Goal: Transaction & Acquisition: Book appointment/travel/reservation

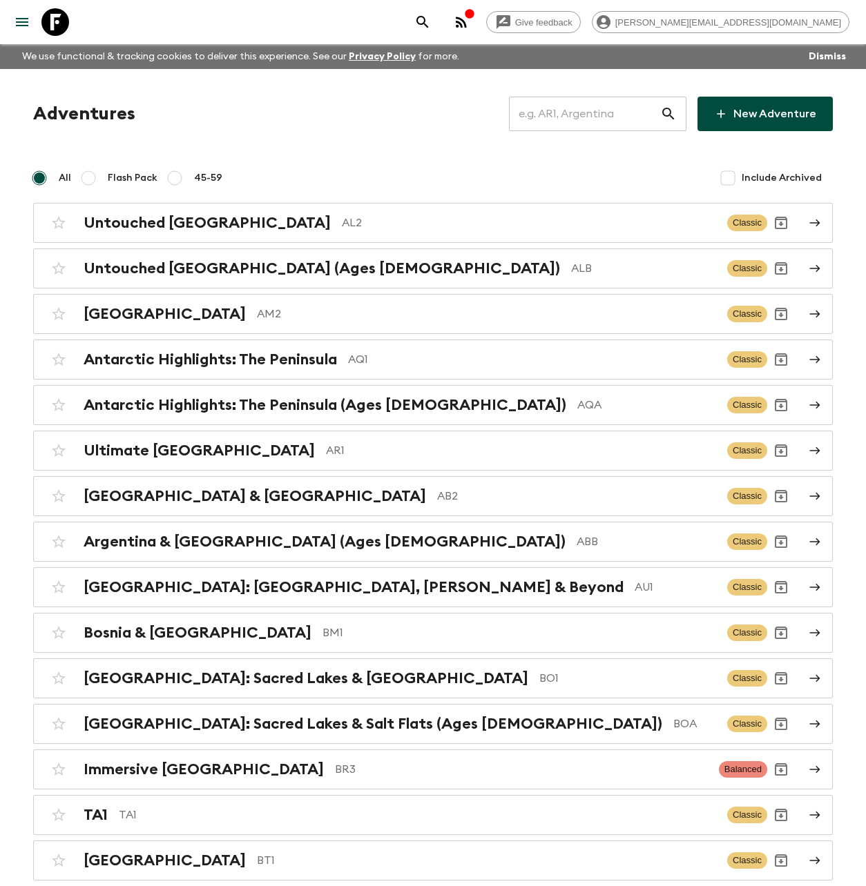
click at [498, 121] on input "text" at bounding box center [584, 114] width 151 height 39
type input "v"
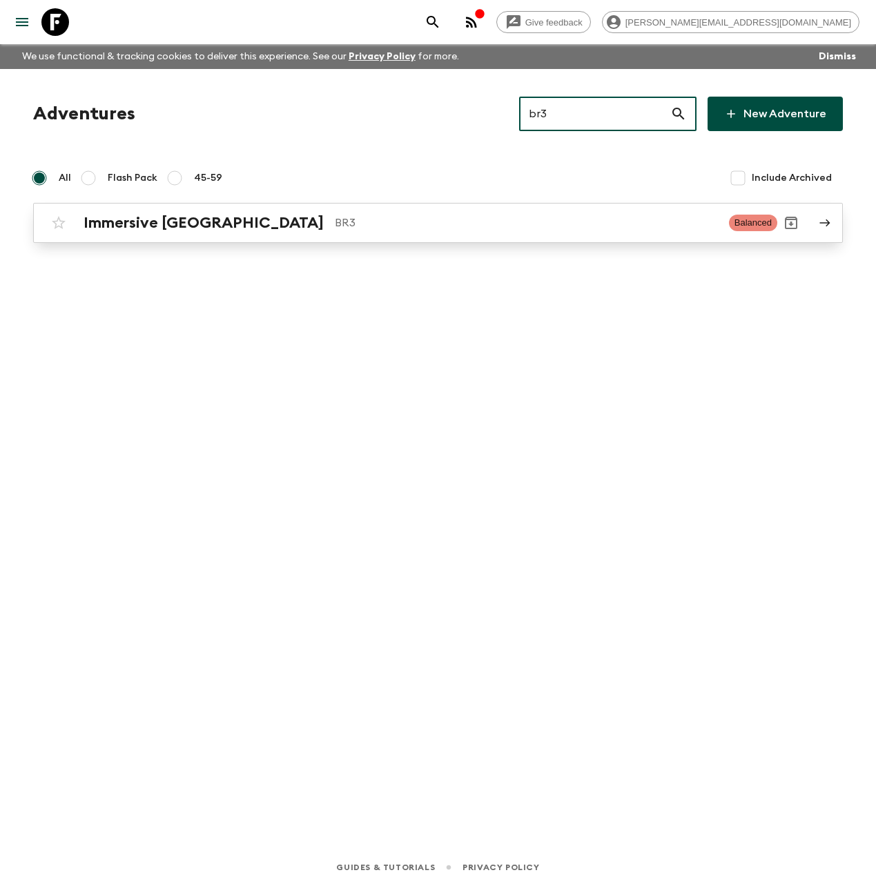
type input "br3"
click at [206, 225] on div "Immersive [GEOGRAPHIC_DATA] BR3" at bounding box center [401, 223] width 634 height 18
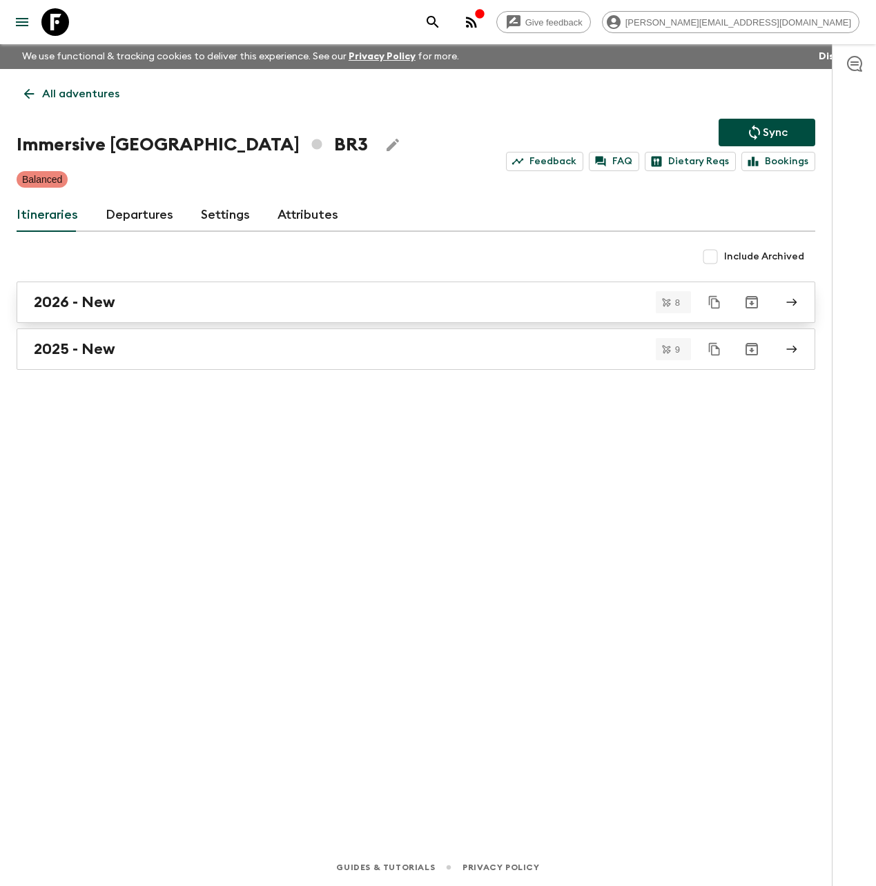
click at [131, 300] on div "2026 - New" at bounding box center [403, 302] width 738 height 18
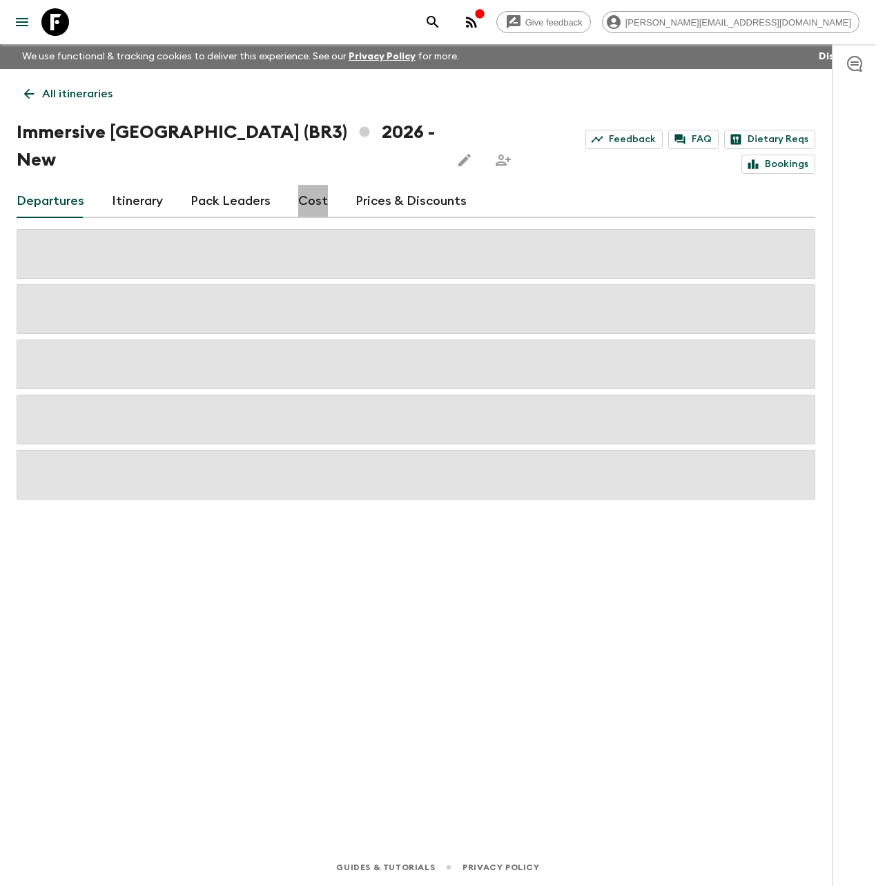
click at [308, 185] on link "Cost" at bounding box center [313, 201] width 30 height 33
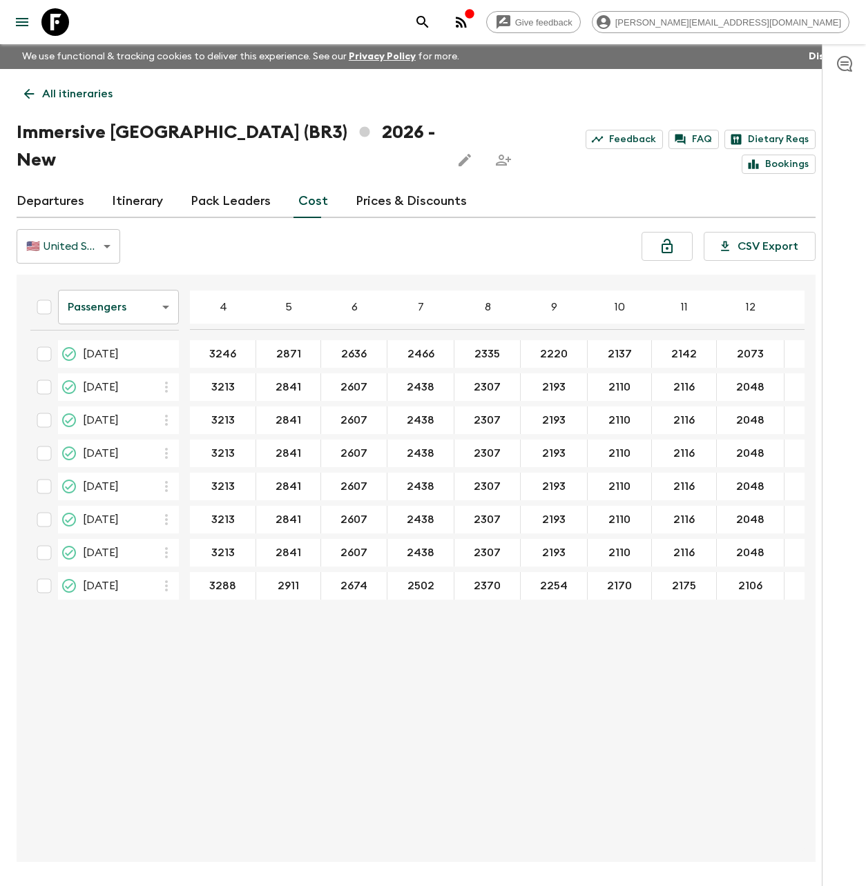
click at [151, 284] on body "Give feedback [PERSON_NAME][EMAIL_ADDRESS][DOMAIN_NAME] We use functional & tra…" at bounding box center [433, 469] width 866 height 938
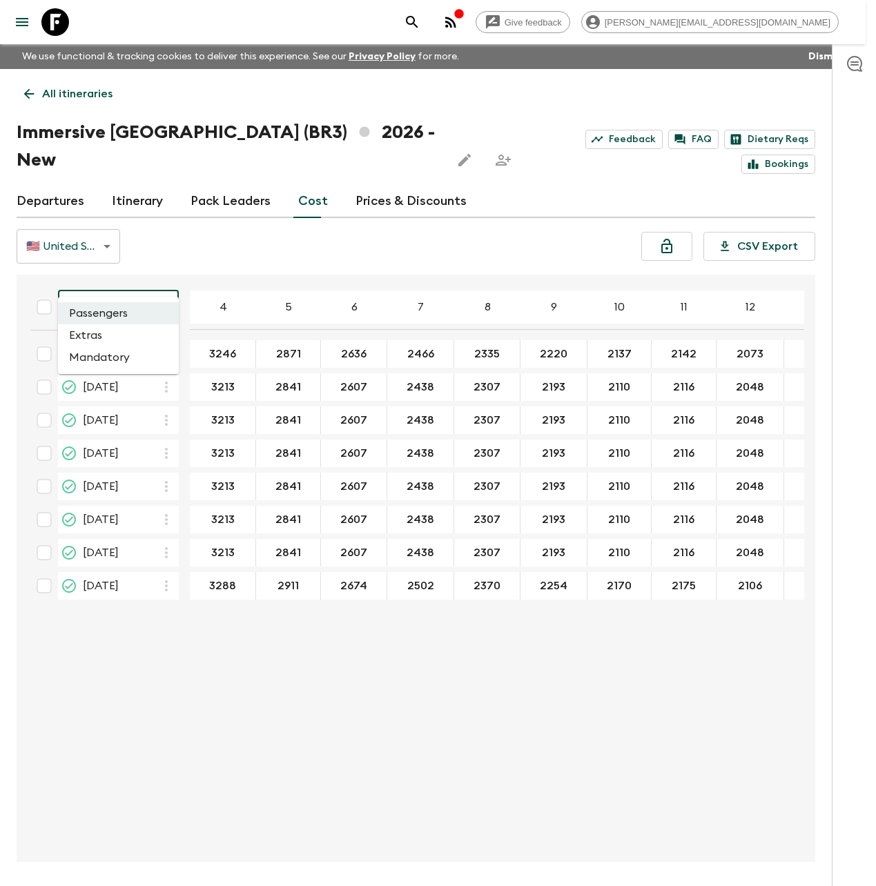
click at [142, 334] on li "Extras" at bounding box center [118, 335] width 121 height 22
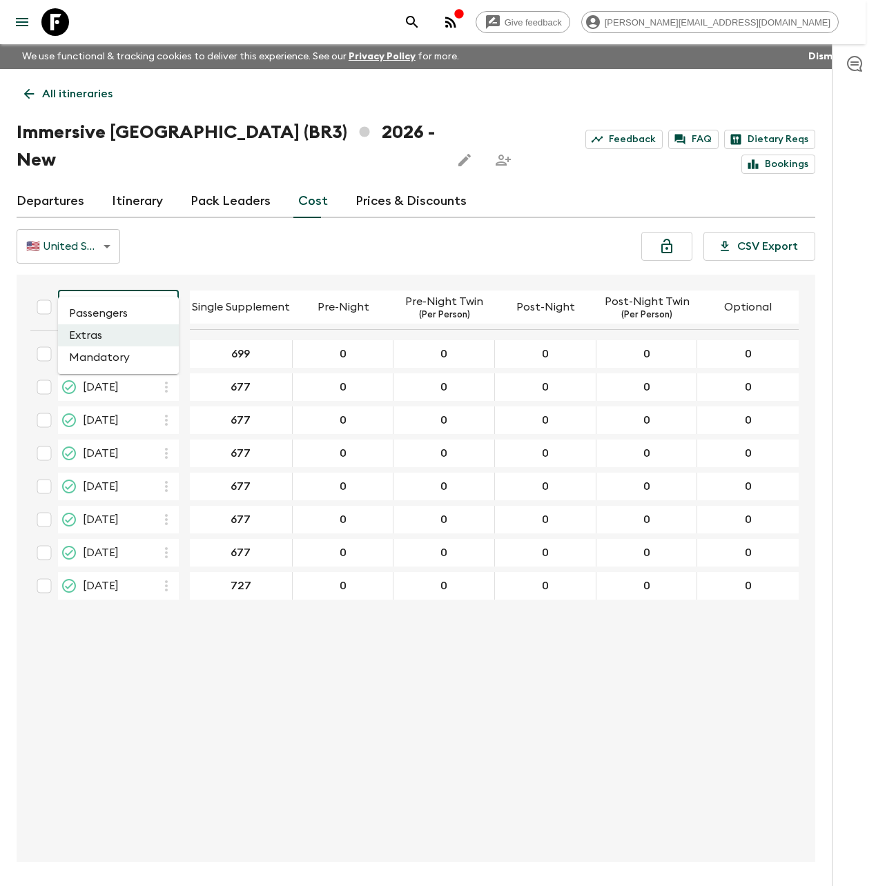
click at [169, 276] on body "Give feedback [PERSON_NAME][EMAIL_ADDRESS][DOMAIN_NAME] We use functional & tra…" at bounding box center [438, 469] width 876 height 938
click at [148, 356] on li "Mandatory" at bounding box center [118, 358] width 121 height 22
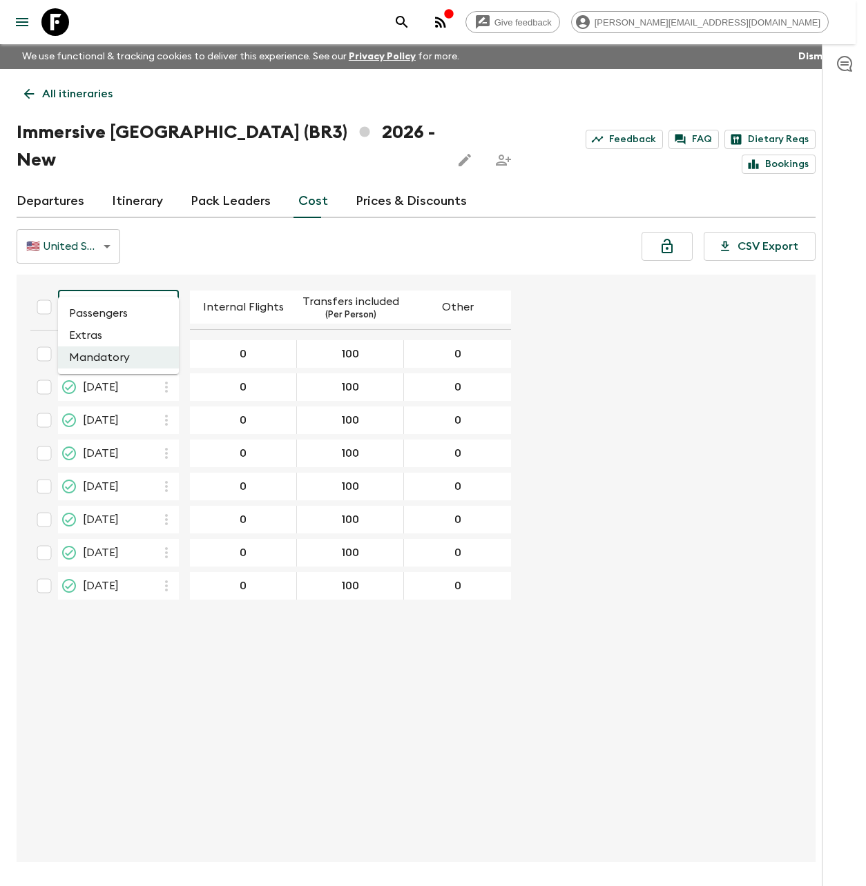
click at [140, 281] on body "Give feedback [PERSON_NAME][EMAIL_ADDRESS][DOMAIN_NAME] We use functional & tra…" at bounding box center [433, 469] width 866 height 938
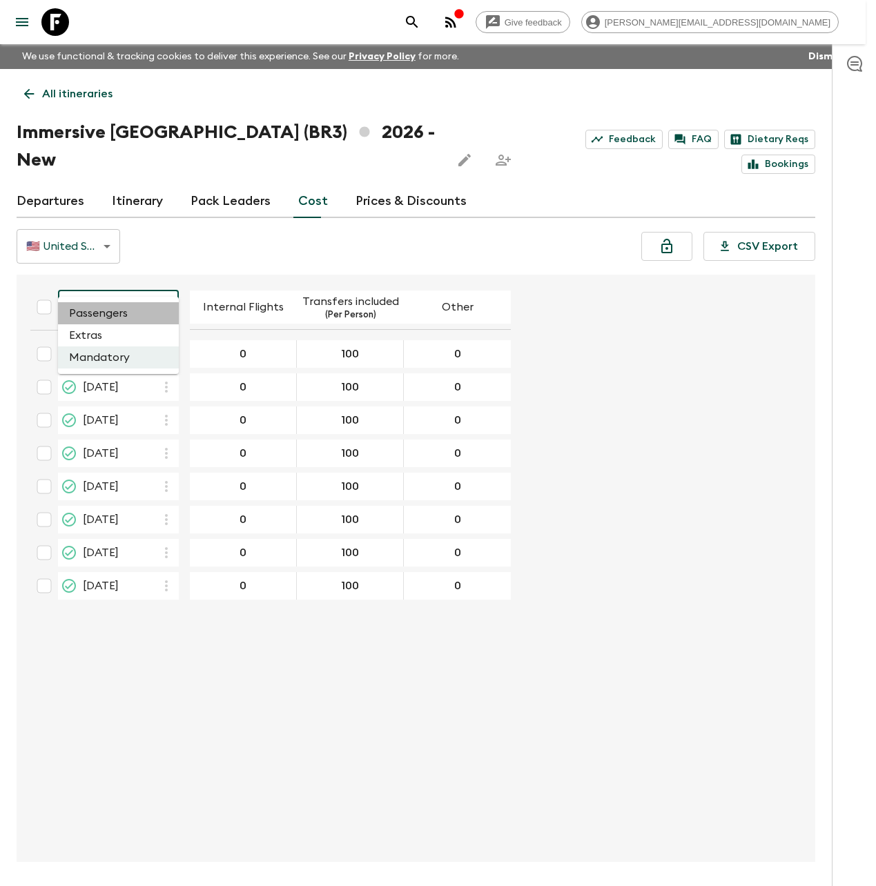
click at [134, 313] on li "Passengers" at bounding box center [118, 313] width 121 height 22
